Goal: Task Accomplishment & Management: Use online tool/utility

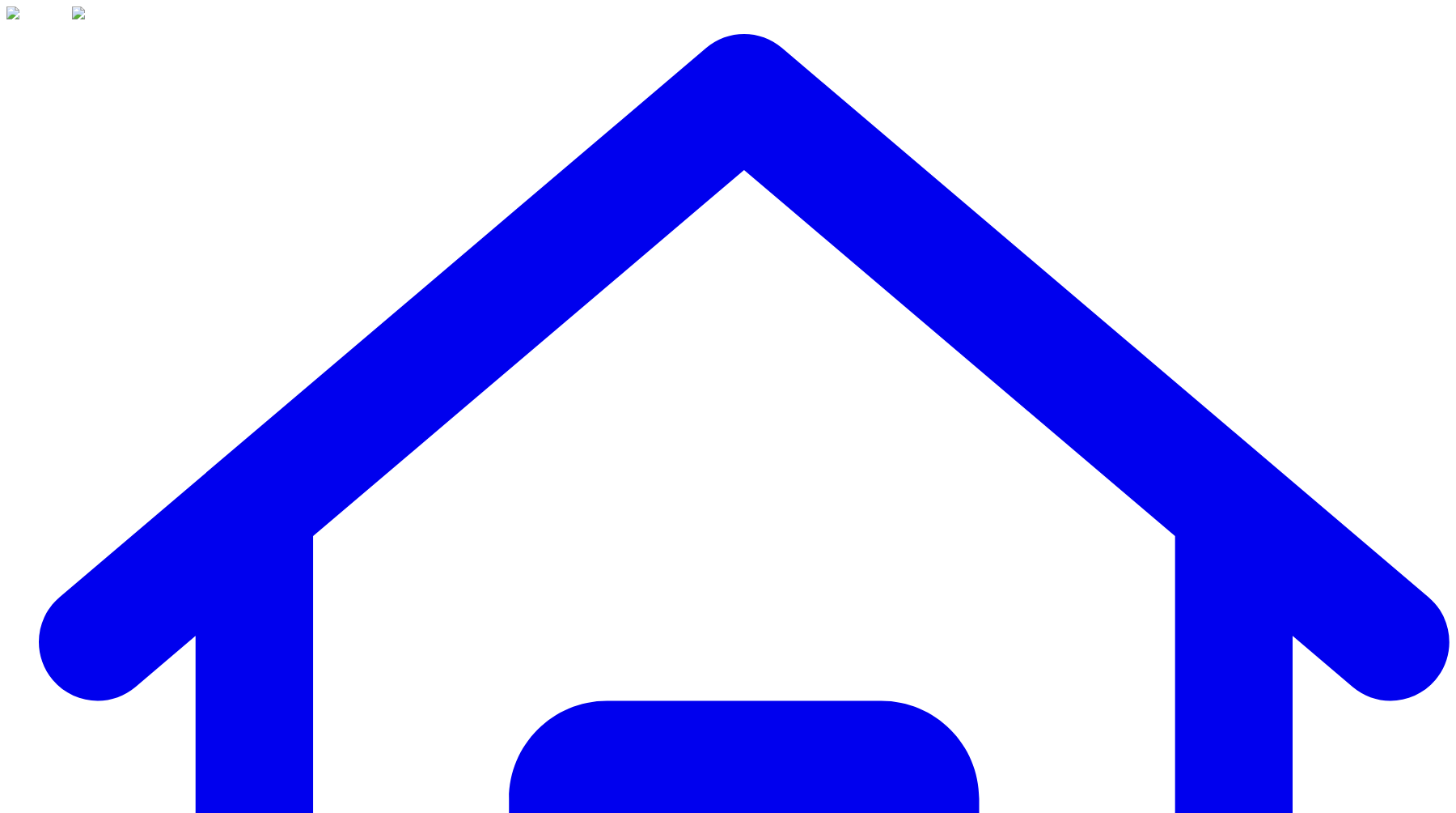
drag, startPoint x: 243, startPoint y: 95, endPoint x: 264, endPoint y: 120, distance: 32.6
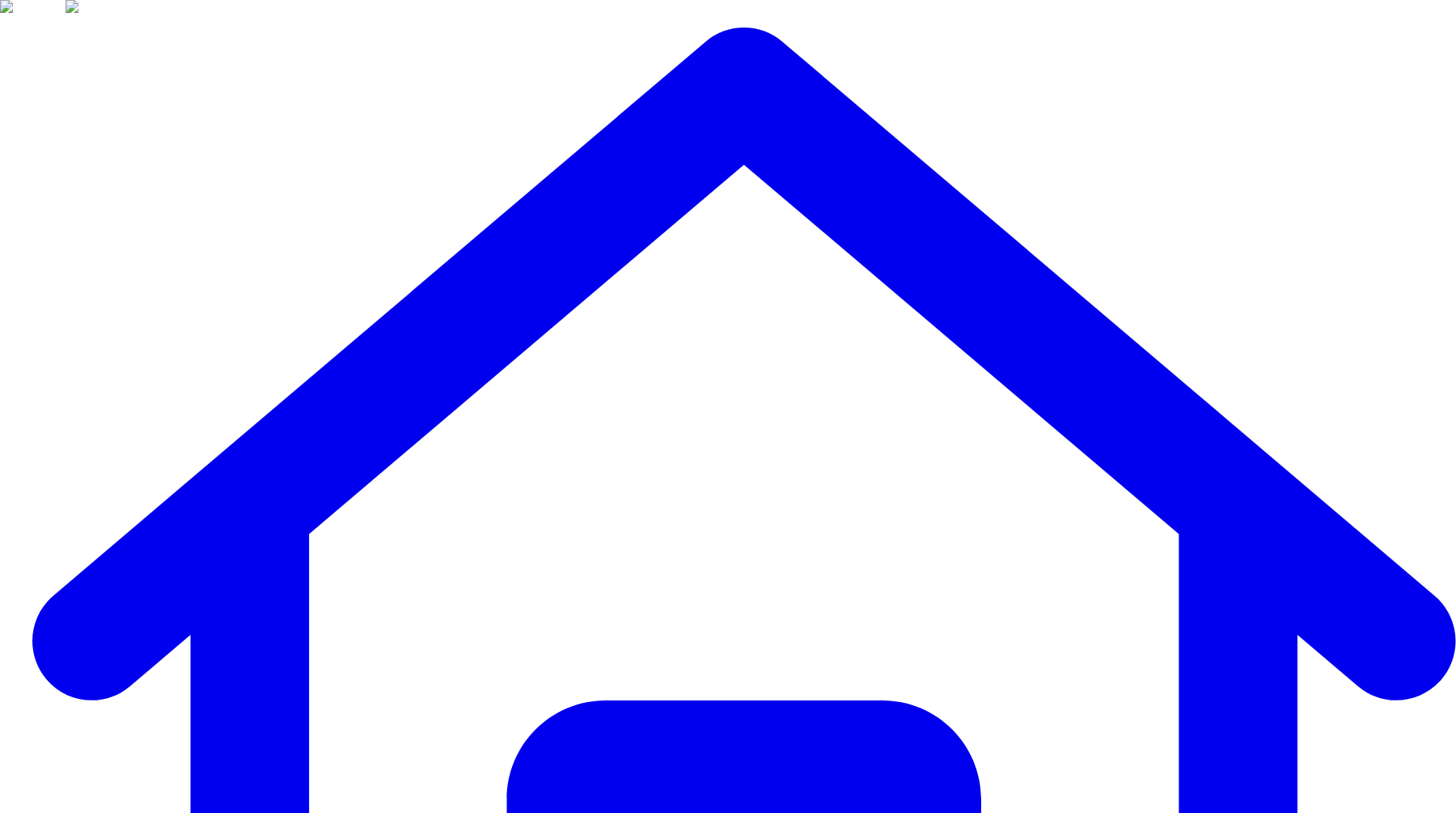
type input "***"
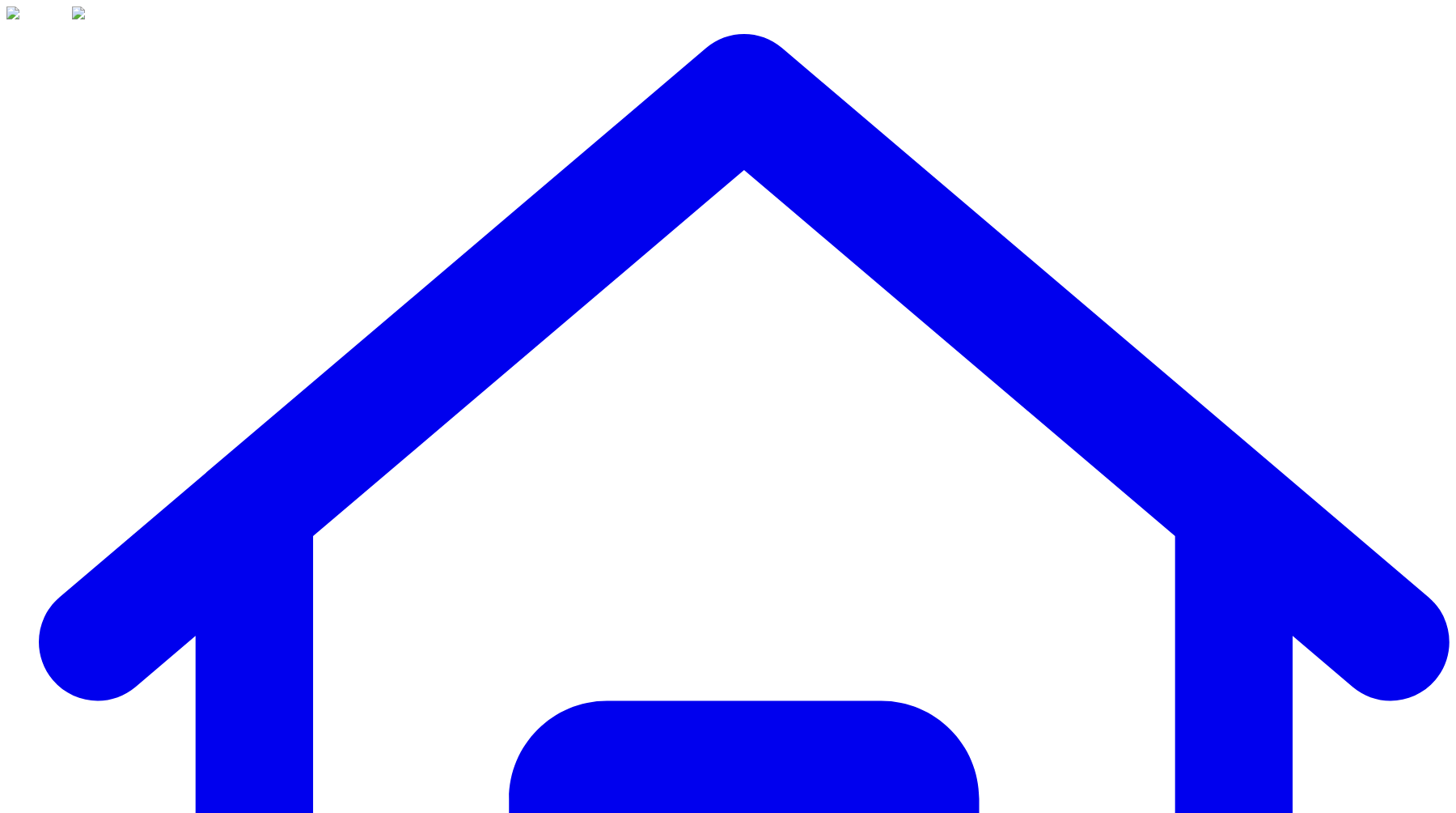
drag, startPoint x: 311, startPoint y: 87, endPoint x: 324, endPoint y: 120, distance: 35.5
